Goal: Check status: Check status

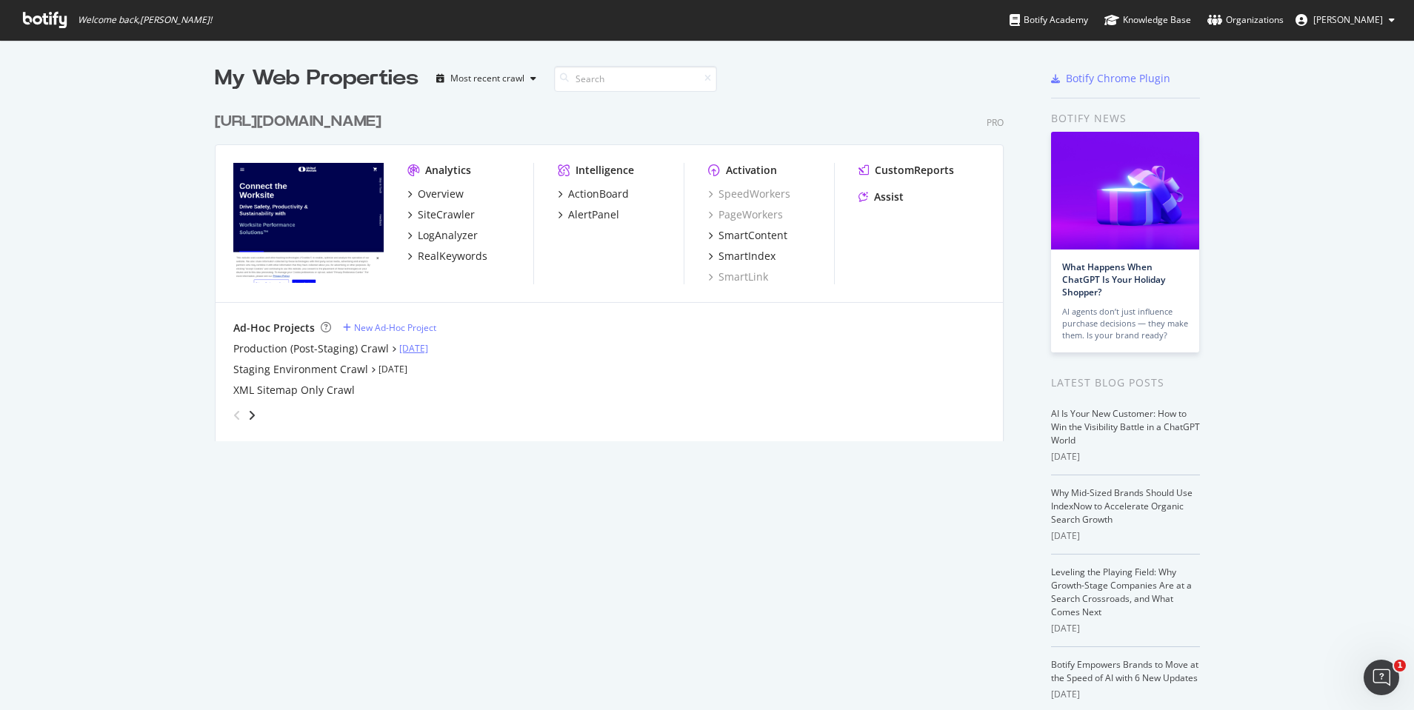
click at [428, 354] on link "Aug 27th 25" at bounding box center [413, 348] width 29 height 13
